Goal: Find specific page/section: Find specific page/section

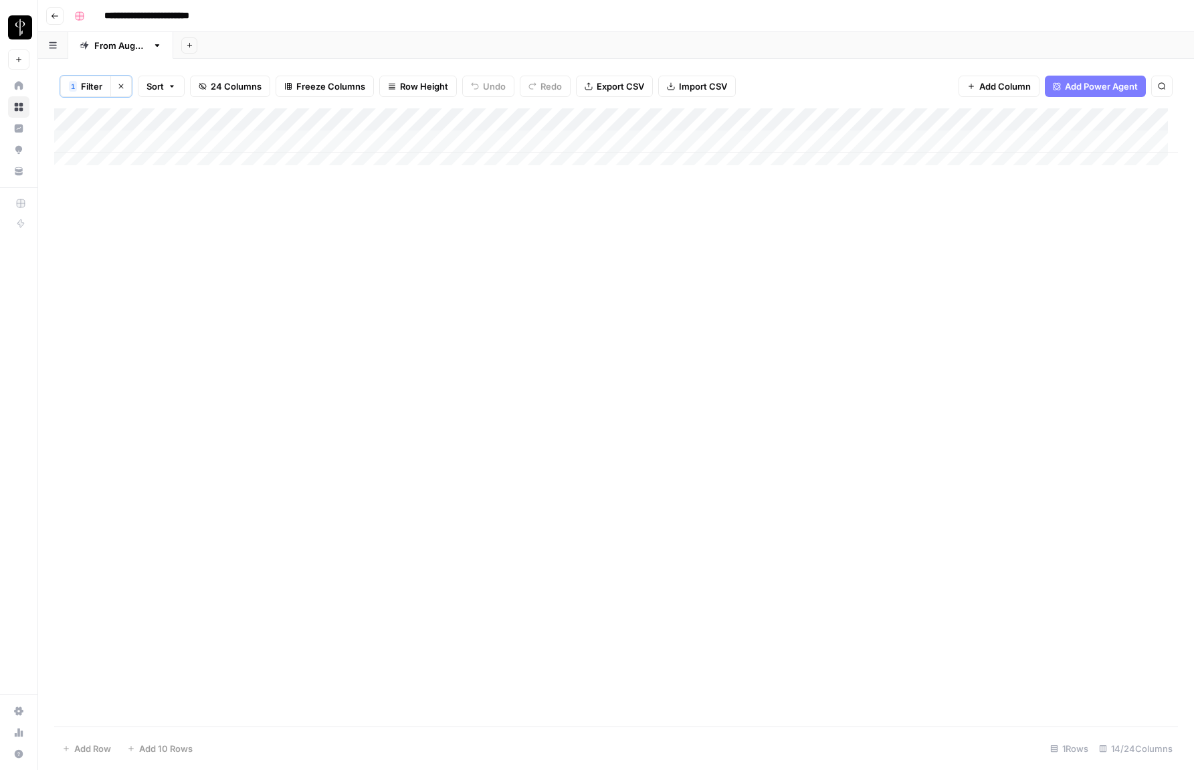
click at [88, 90] on span "Filter" at bounding box center [91, 86] width 21 height 13
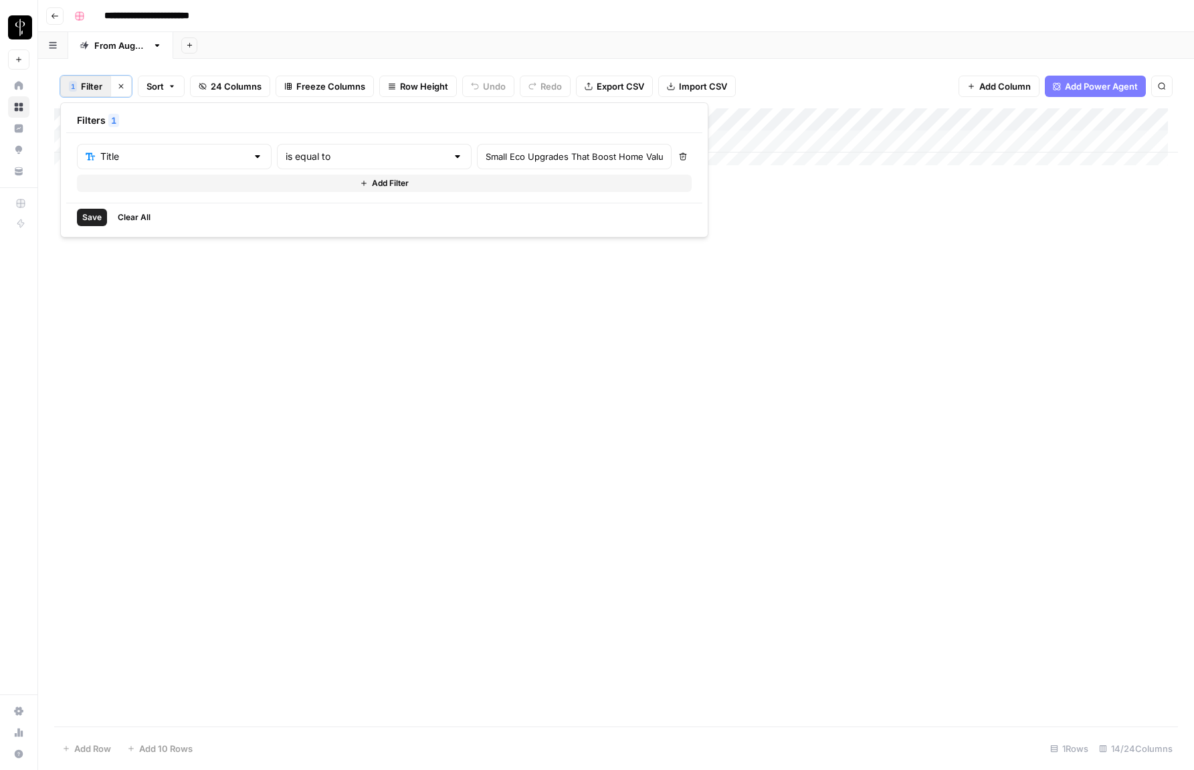
click at [383, 31] on header "**********" at bounding box center [616, 16] width 1156 height 32
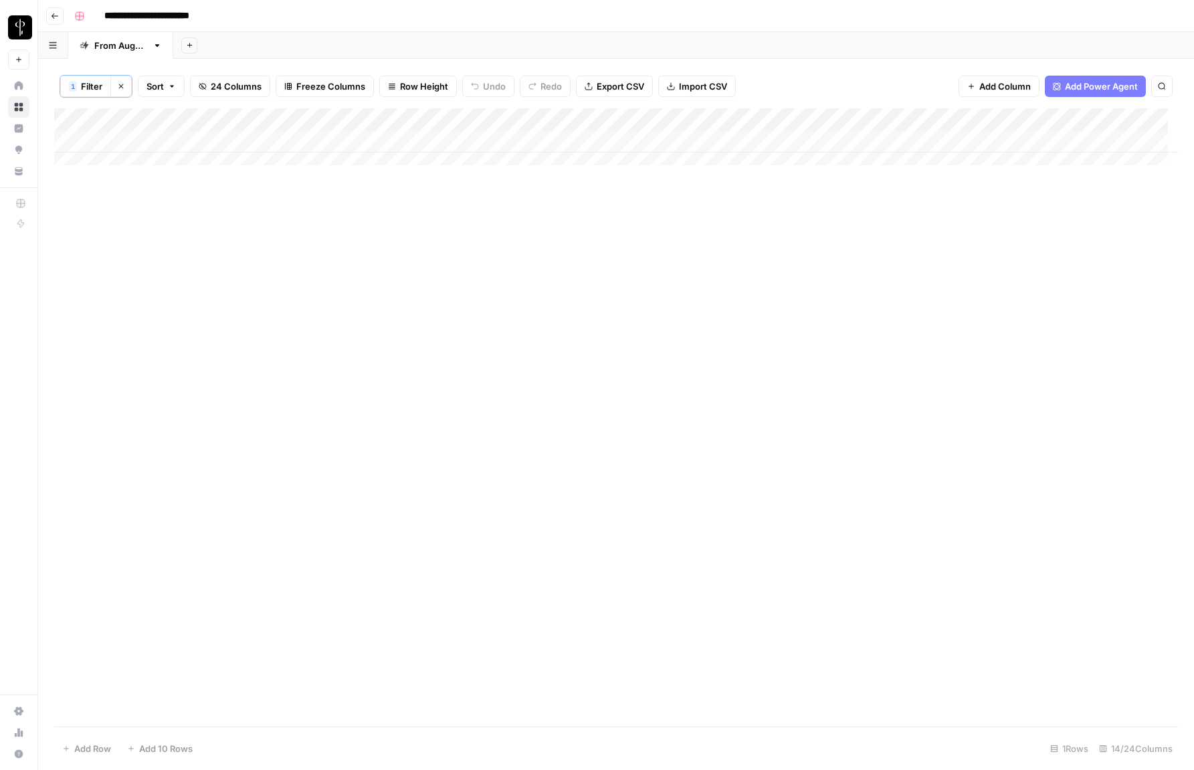
click at [90, 96] on button "1 Filter" at bounding box center [85, 86] width 51 height 21
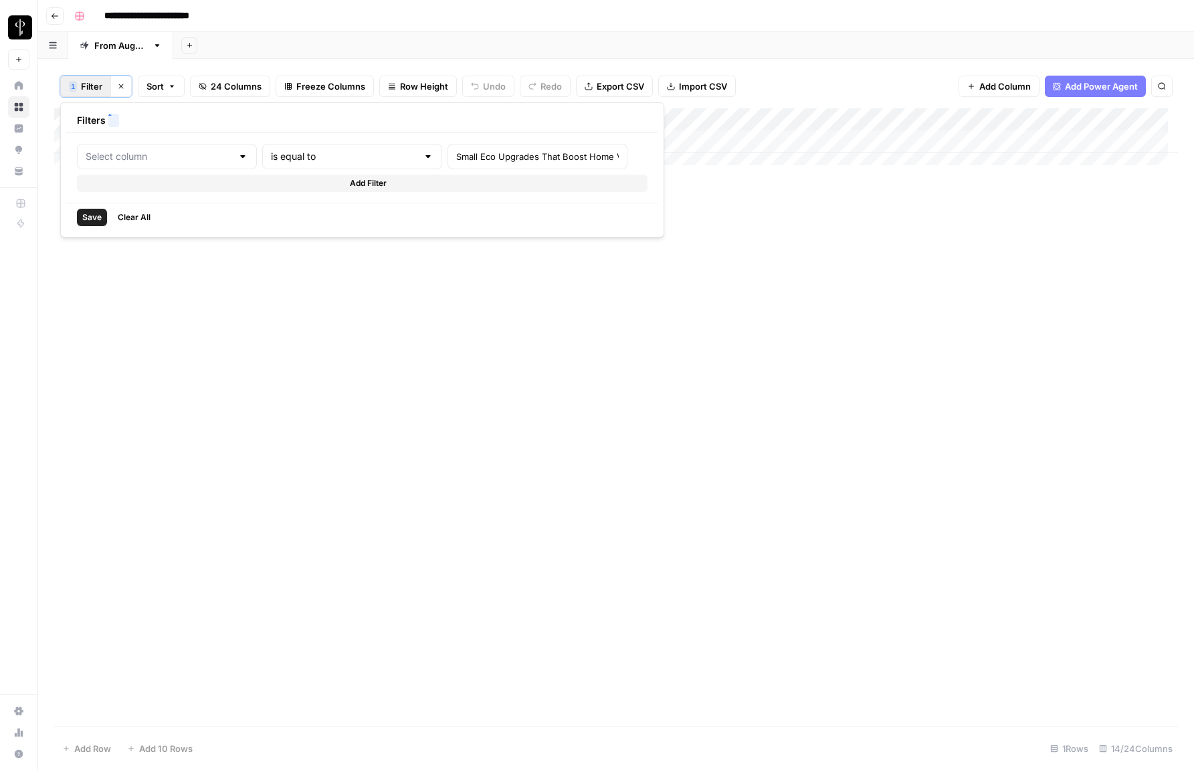
type input "Title"
click at [149, 158] on input "text" at bounding box center [173, 156] width 147 height 13
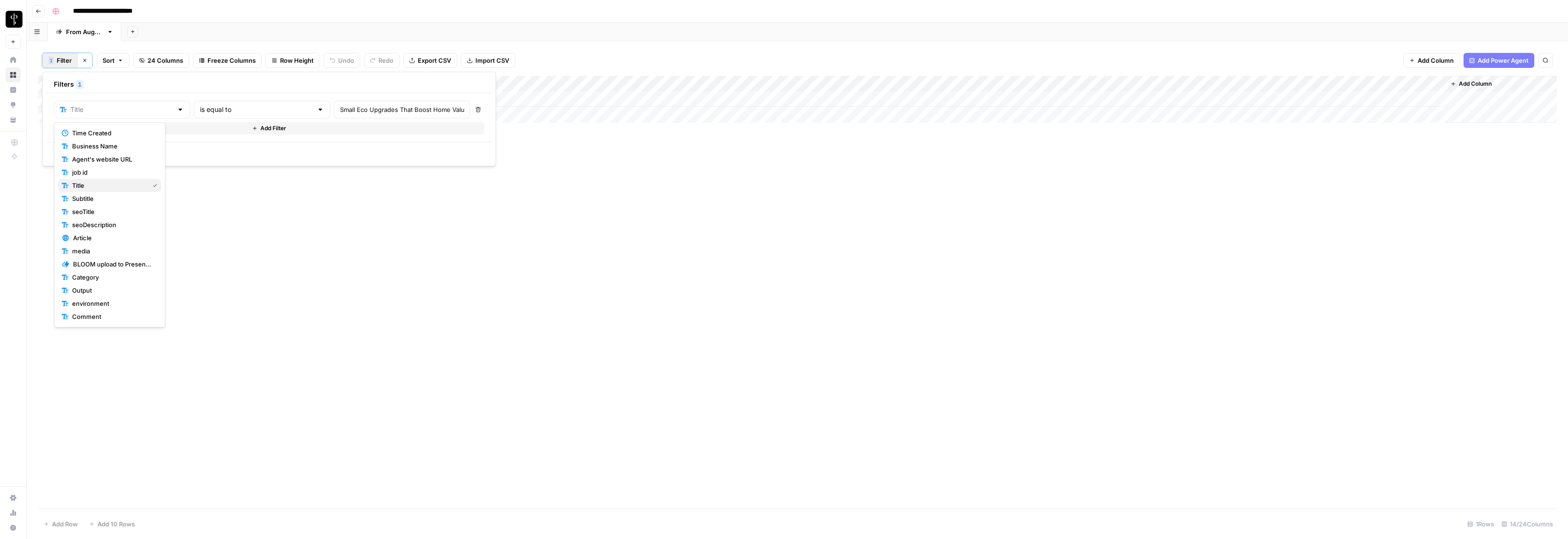
click at [85, 183] on span "Title" at bounding box center [108, 185] width 73 height 9
click at [233, 108] on input "text" at bounding box center [256, 109] width 113 height 9
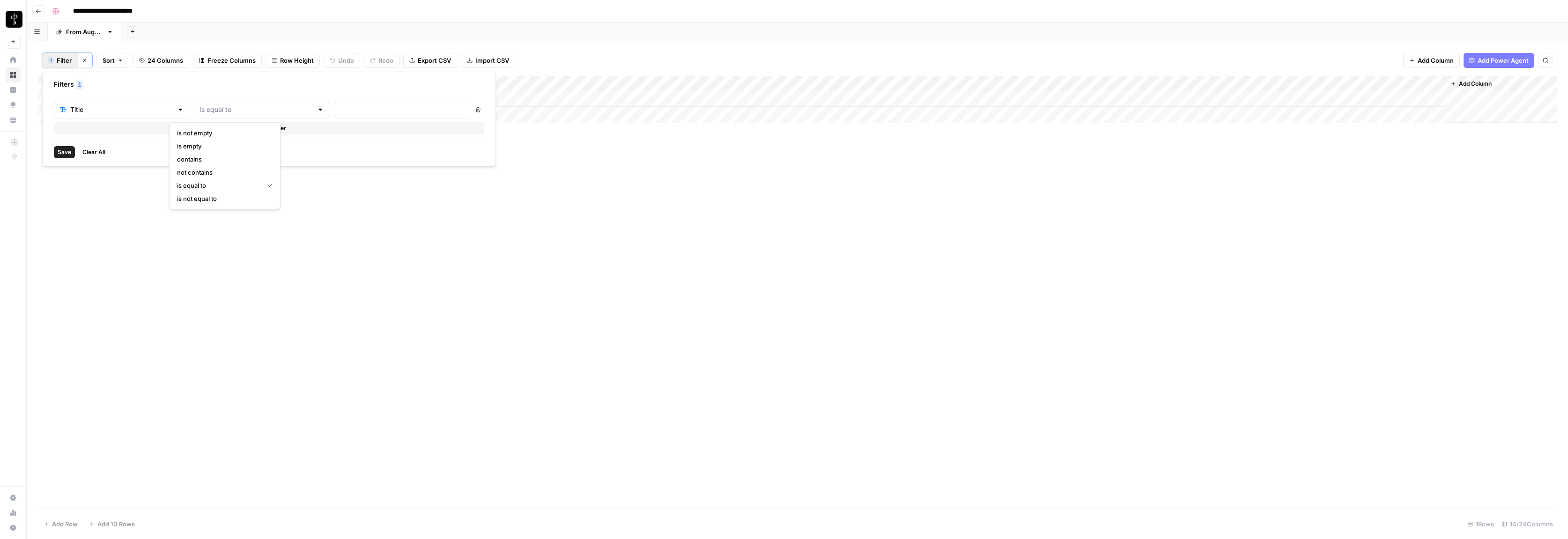
drag, startPoint x: 228, startPoint y: 121, endPoint x: 284, endPoint y: 119, distance: 56.0
click at [220, 162] on span "contains" at bounding box center [223, 159] width 92 height 9
type input "contains"
click at [340, 108] on input "text" at bounding box center [402, 109] width 124 height 9
type input "outer richmond"
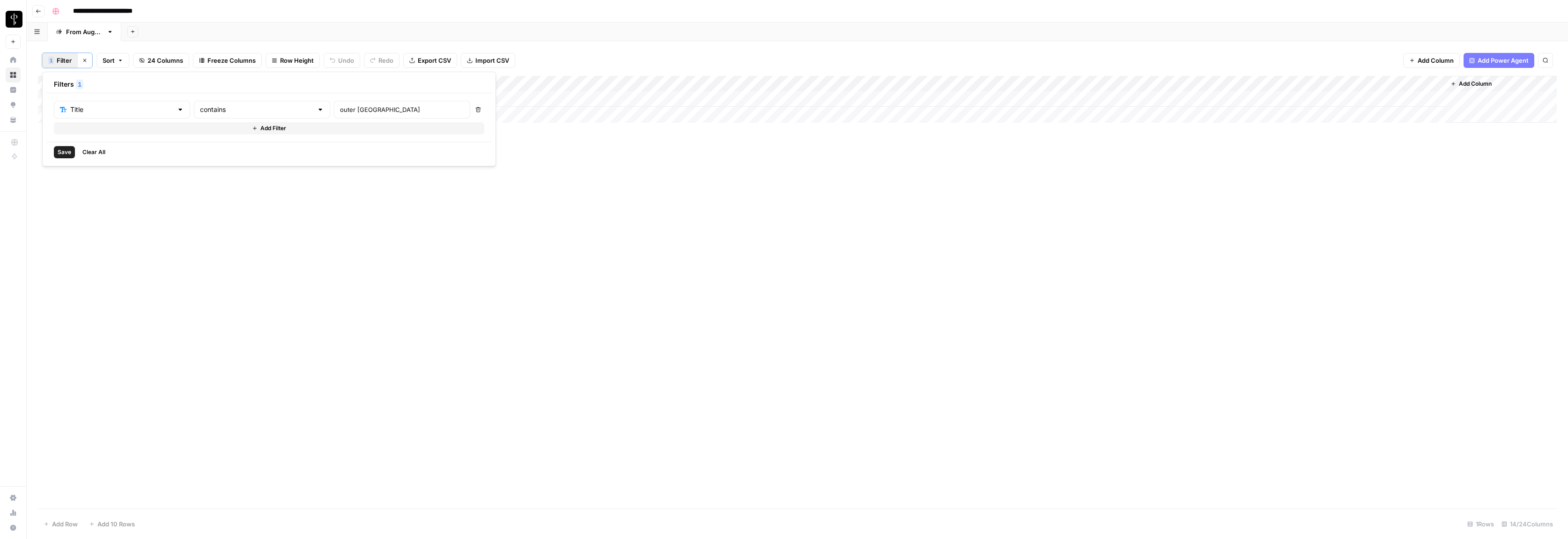
click at [69, 148] on span "Save" at bounding box center [64, 152] width 13 height 8
click at [59, 61] on span "Filter" at bounding box center [64, 60] width 15 height 9
click at [340, 111] on input "outer richmond" at bounding box center [402, 109] width 124 height 9
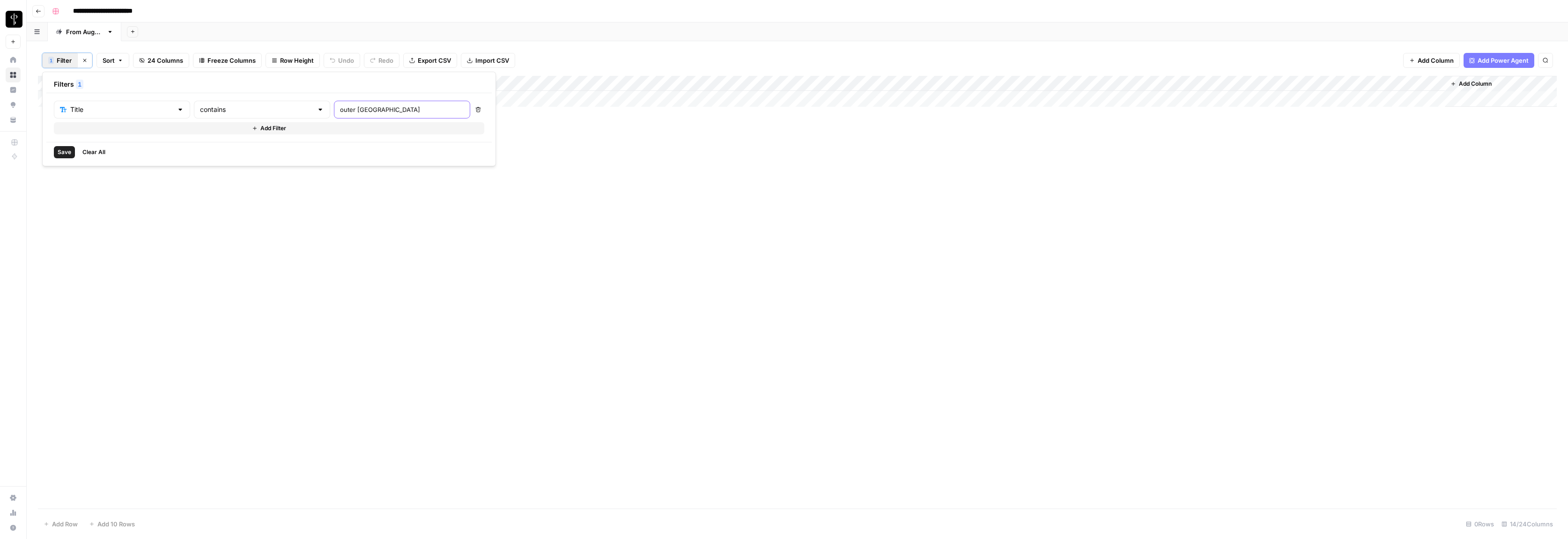
click at [340, 111] on input "outer richmond" at bounding box center [402, 109] width 124 height 9
type input "richmond"
click at [680, 307] on div "Add Column" at bounding box center [797, 292] width 1519 height 433
click at [60, 56] on span "Filter" at bounding box center [64, 60] width 15 height 9
click at [334, 115] on div "richmond" at bounding box center [402, 109] width 136 height 18
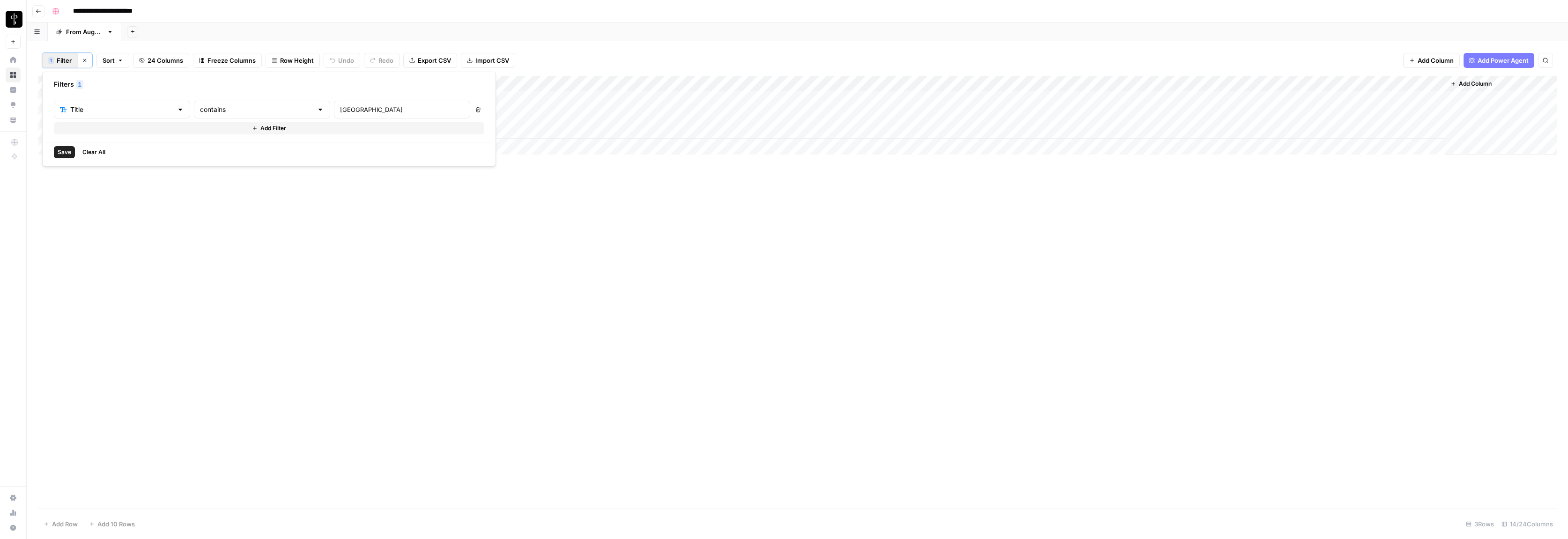
click at [334, 115] on div "richmond" at bounding box center [402, 109] width 136 height 18
type input "r"
type input "san francisco"
click at [63, 153] on span "Save" at bounding box center [64, 152] width 13 height 8
